Goal: Information Seeking & Learning: Learn about a topic

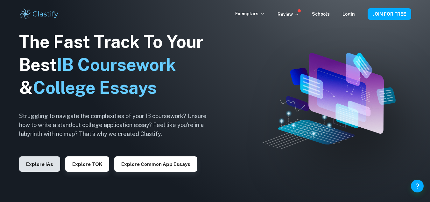
click at [38, 164] on button "Explore IAs" at bounding box center [39, 163] width 41 height 15
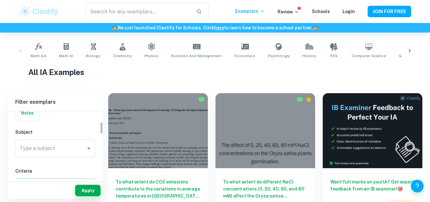
scroll to position [56, 0]
click at [35, 146] on input "Type a subject" at bounding box center [50, 148] width 65 height 12
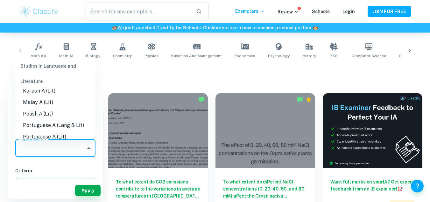
scroll to position [217, 0]
click at [35, 158] on div "Type a subject Type a subject" at bounding box center [55, 149] width 80 height 20
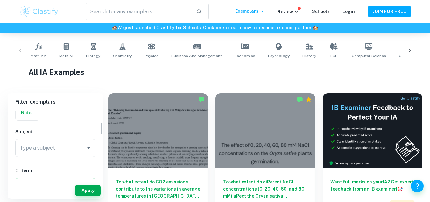
scroll to position [63, 0]
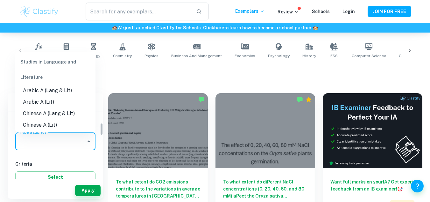
click at [29, 140] on input "Type a subject" at bounding box center [50, 141] width 65 height 12
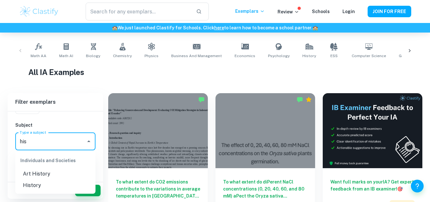
click at [39, 185] on li "History" at bounding box center [55, 184] width 80 height 11
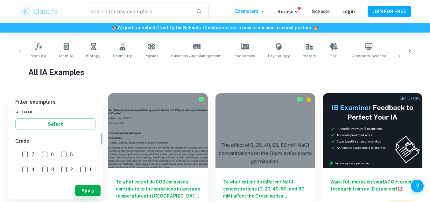
scroll to position [117, 0]
type input "History"
click at [26, 153] on input "7" at bounding box center [25, 152] width 13 height 13
checkbox input "true"
click at [88, 187] on button "Apply" at bounding box center [87, 189] width 25 height 11
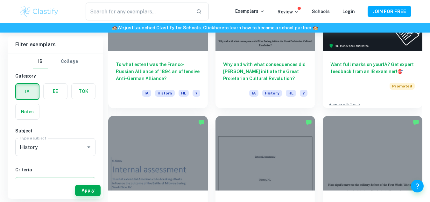
scroll to position [239, 0]
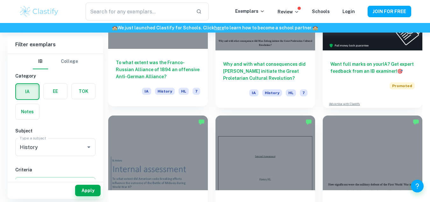
click at [166, 44] on div at bounding box center [158, 11] width 100 height 75
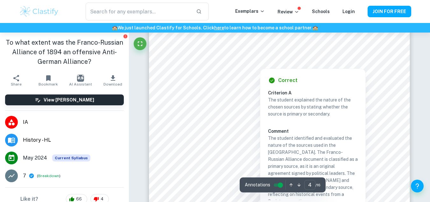
scroll to position [1397, 0]
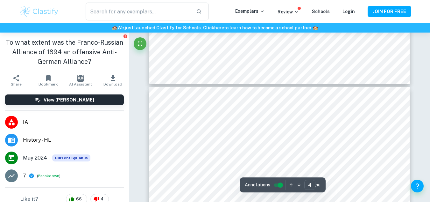
type input "3"
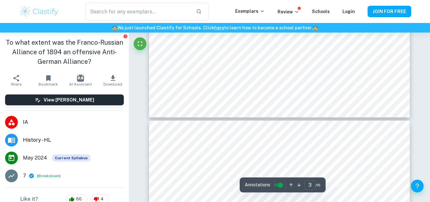
scroll to position [1119, 0]
